Goal: Transaction & Acquisition: Purchase product/service

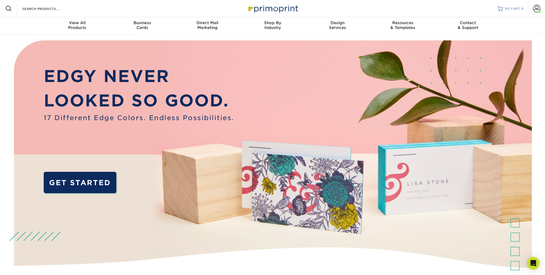
click at [513, 8] on span "MY CART" at bounding box center [512, 8] width 15 height 5
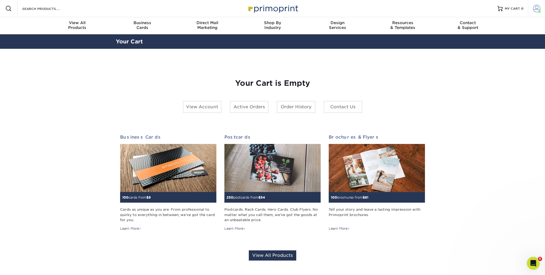
click at [533, 9] on span at bounding box center [537, 9] width 8 height 8
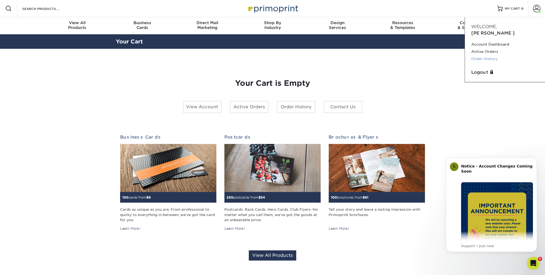
click at [488, 55] on link "Order History" at bounding box center [504, 58] width 67 height 7
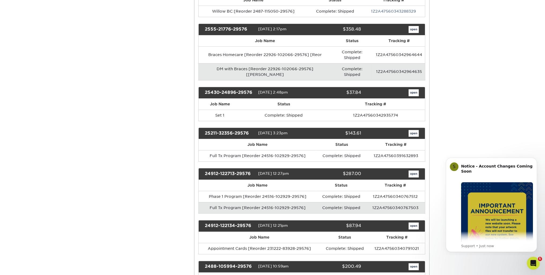
scroll to position [161, 0]
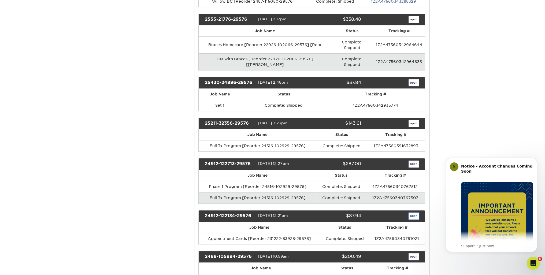
click at [415, 212] on link "open" at bounding box center [413, 215] width 10 height 7
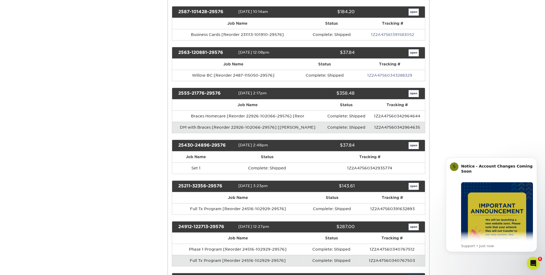
scroll to position [0, 0]
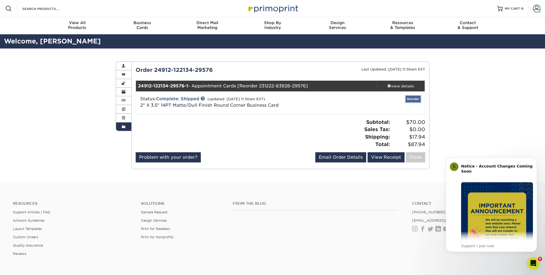
click at [415, 98] on link "Reorder" at bounding box center [412, 99] width 15 height 7
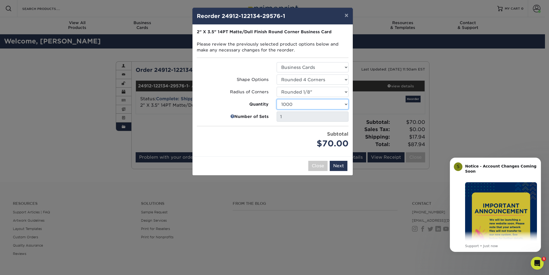
click at [345, 103] on select "100 250 500 1000 2500 5000 10000 15000 20000 25000" at bounding box center [313, 104] width 72 height 10
select select "02d8d163-ee8f-41cc-acce-9863ad0deb38"
click at [277, 99] on select "100 250 500 1000 2500 5000 10000 15000 20000 25000" at bounding box center [313, 104] width 72 height 10
click at [341, 163] on button "Next" at bounding box center [339, 166] width 18 height 10
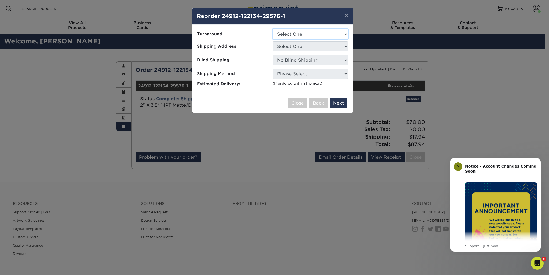
click at [313, 35] on select "Select One 2-4 Business Days 2 Day Next Business Day" at bounding box center [310, 34] width 76 height 10
select select "23f58f98-90b6-4235-a5e9-1e455747663e"
click at [272, 29] on select "Select One 2-4 Business Days 2 Day Next Business Day" at bounding box center [310, 34] width 76 height 10
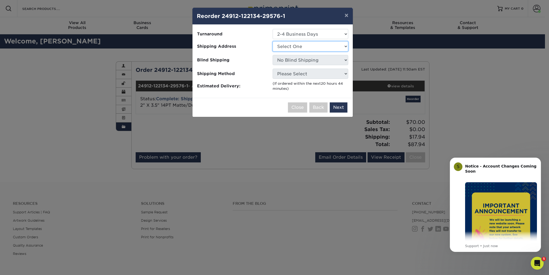
click at [309, 48] on select "Select One Varble Ortho- SP Varble Orthodontics" at bounding box center [310, 46] width 76 height 10
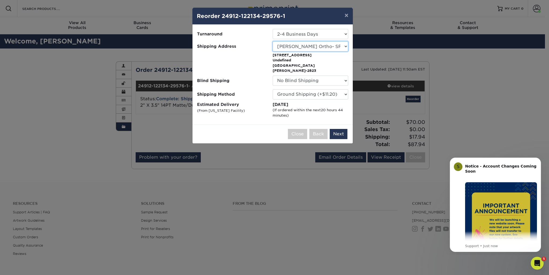
click at [337, 47] on select "Select One Varble Ortho- SP Varble Orthodontics" at bounding box center [310, 46] width 76 height 10
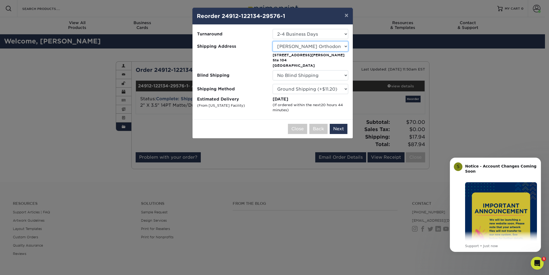
click at [333, 46] on select "Select One Varble Ortho- SP Varble Orthodontics" at bounding box center [310, 46] width 76 height 10
select select "270482"
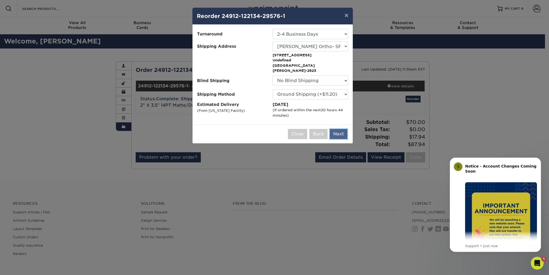
click at [339, 129] on button "Next" at bounding box center [339, 134] width 18 height 10
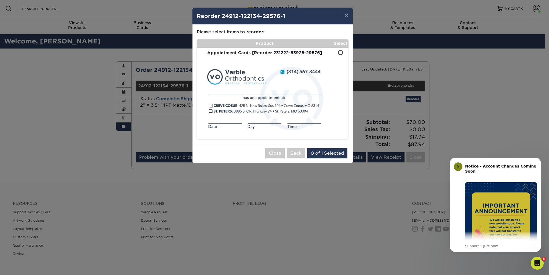
click at [339, 55] on span at bounding box center [340, 52] width 5 height 5
click at [0, 0] on input "checkbox" at bounding box center [0, 0] width 0 height 0
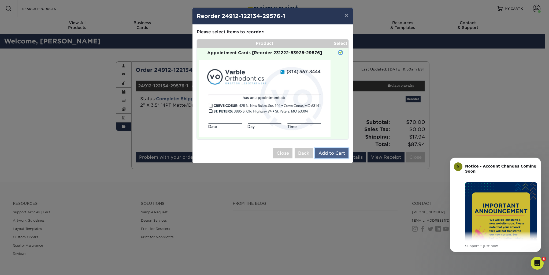
click at [333, 154] on button "Add to Cart" at bounding box center [331, 153] width 33 height 10
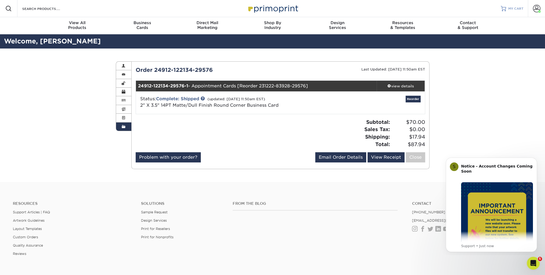
click at [505, 8] on div at bounding box center [502, 8] width 5 height 5
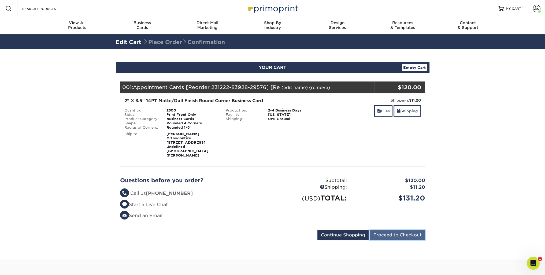
click at [408, 230] on input "Proceed to Checkout" at bounding box center [397, 235] width 55 height 10
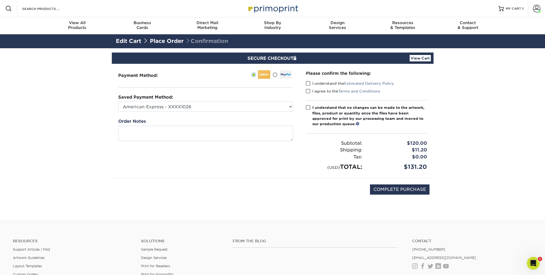
click at [308, 83] on span at bounding box center [308, 83] width 5 height 5
click at [0, 0] on input "I understand the Estimated Delivery Policy" at bounding box center [0, 0] width 0 height 0
click at [308, 91] on span at bounding box center [308, 91] width 5 height 5
click at [0, 0] on input "I agree to the Terms and Conditions" at bounding box center [0, 0] width 0 height 0
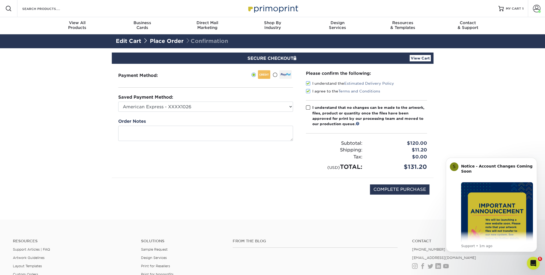
drag, startPoint x: 305, startPoint y: 107, endPoint x: 312, endPoint y: 115, distance: 9.9
click at [306, 107] on span at bounding box center [308, 107] width 5 height 5
click at [0, 0] on input "I understand that no changes can be made to the artwork, files, product or quan…" at bounding box center [0, 0] width 0 height 0
click at [408, 189] on input "COMPLETE PURCHASE" at bounding box center [399, 189] width 59 height 10
type input "PROCESSING, PLEASE WAIT..."
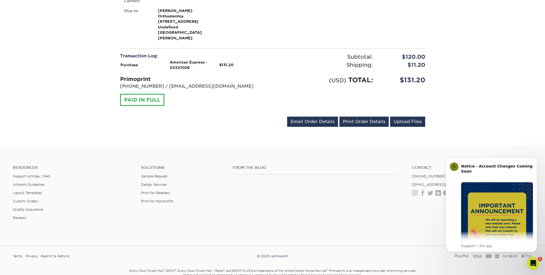
scroll to position [224, 0]
